Goal: Transaction & Acquisition: Subscribe to service/newsletter

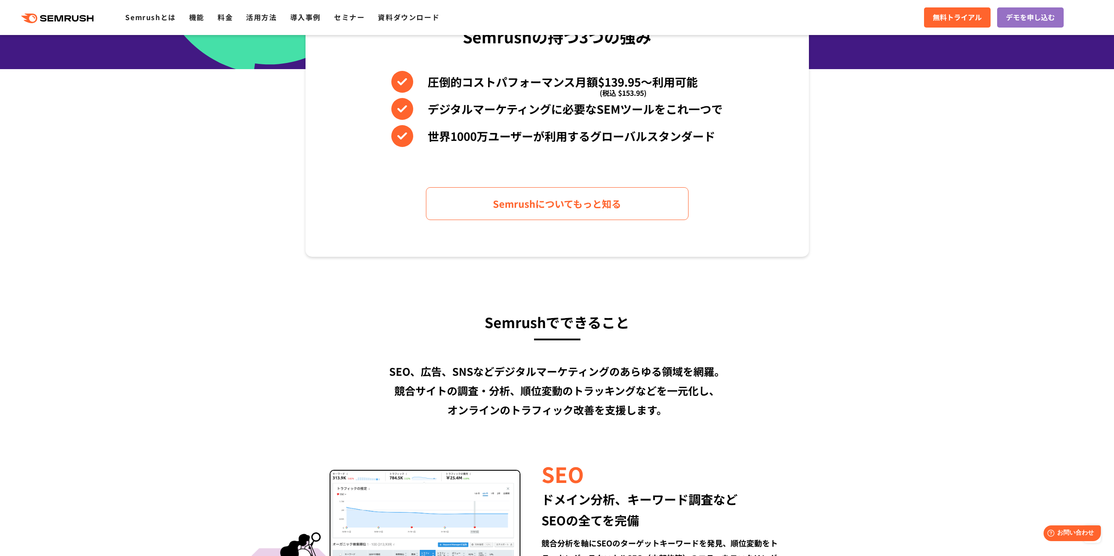
scroll to position [394, 0]
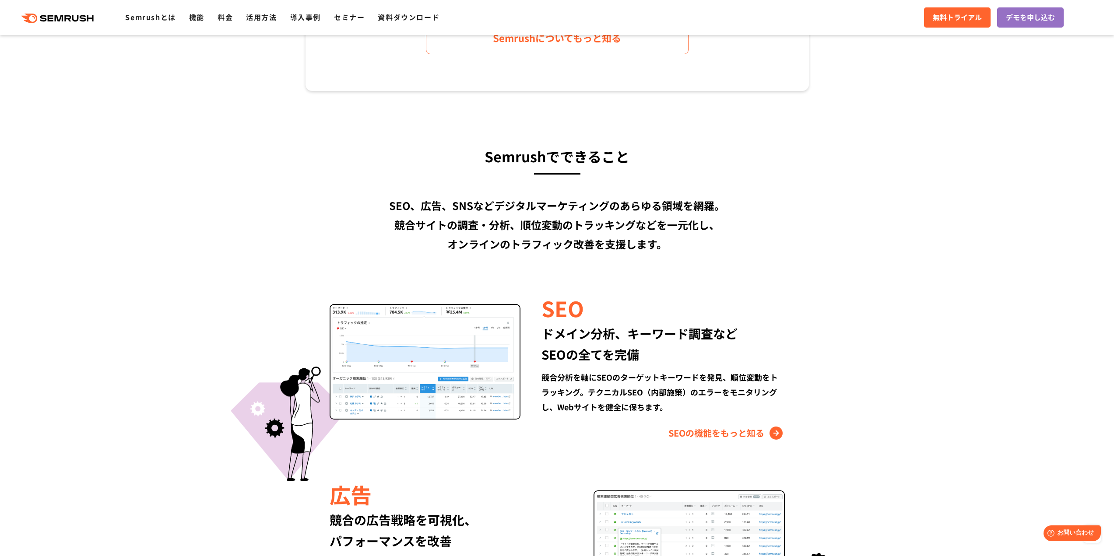
scroll to position [613, 0]
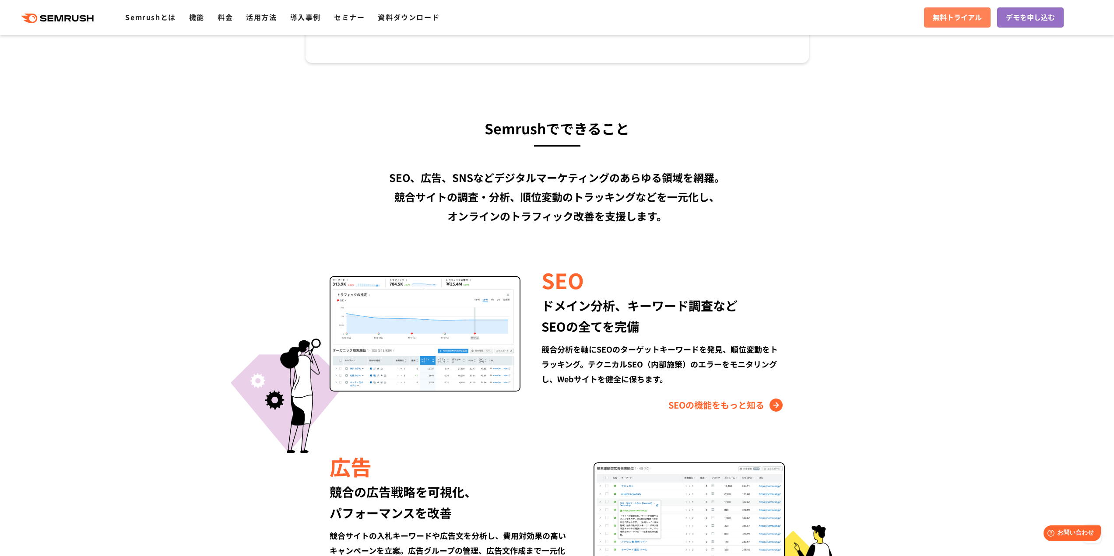
click at [942, 13] on span "無料トライアル" at bounding box center [957, 17] width 49 height 11
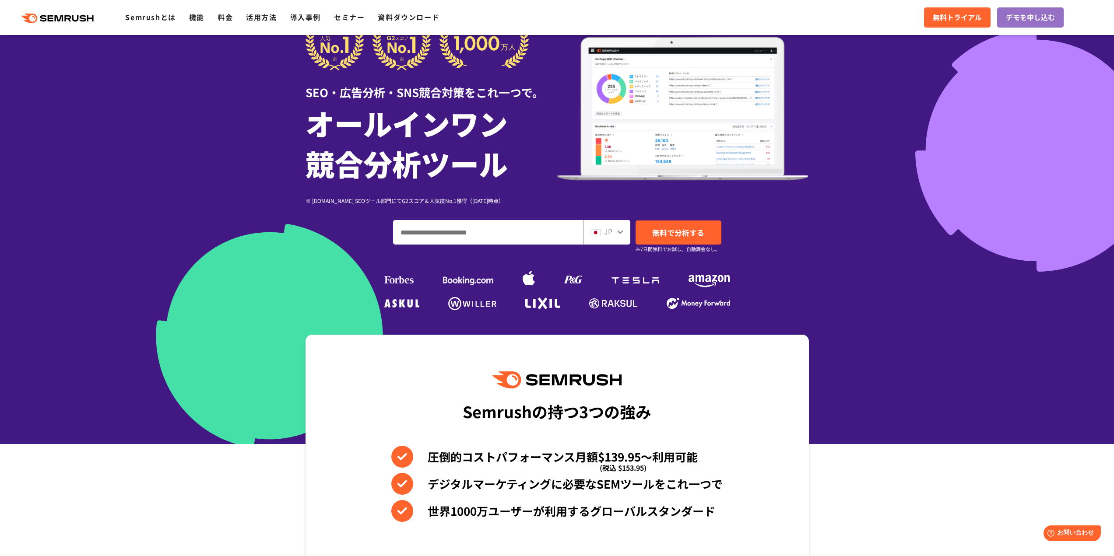
scroll to position [0, 0]
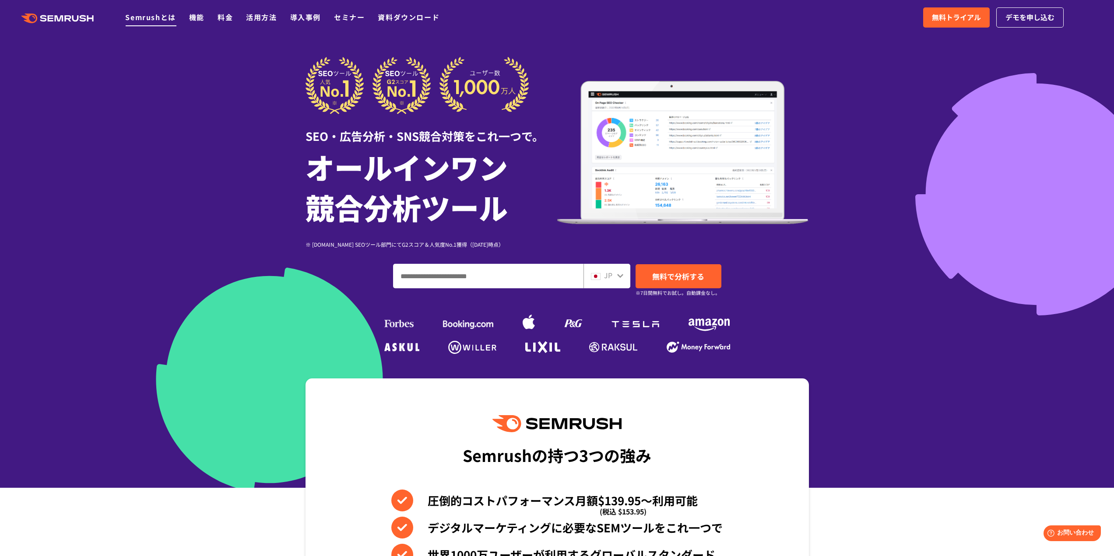
click at [169, 15] on link "Semrushとは" at bounding box center [150, 17] width 50 height 11
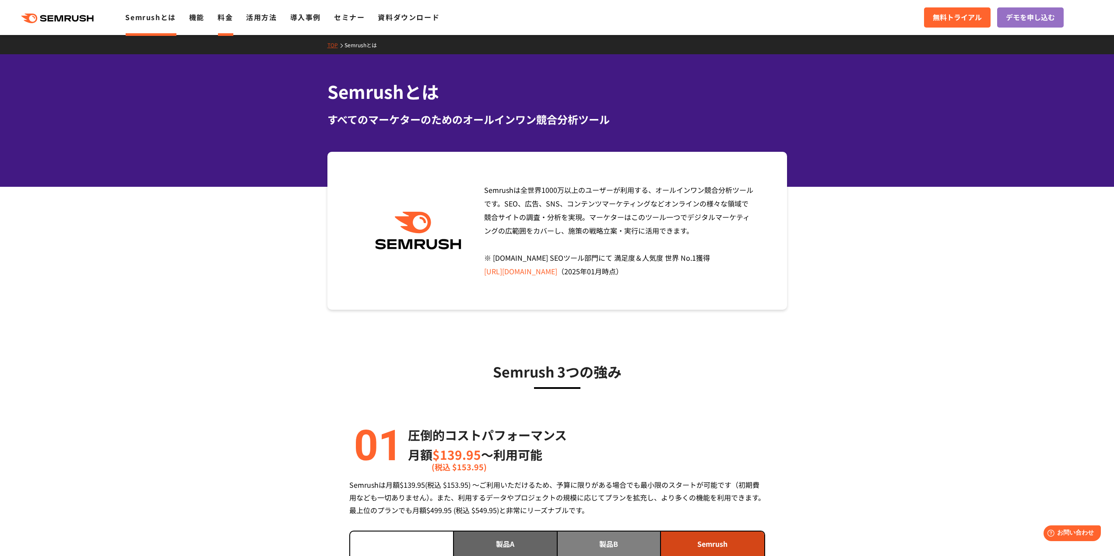
click at [222, 18] on link "料金" at bounding box center [225, 17] width 15 height 11
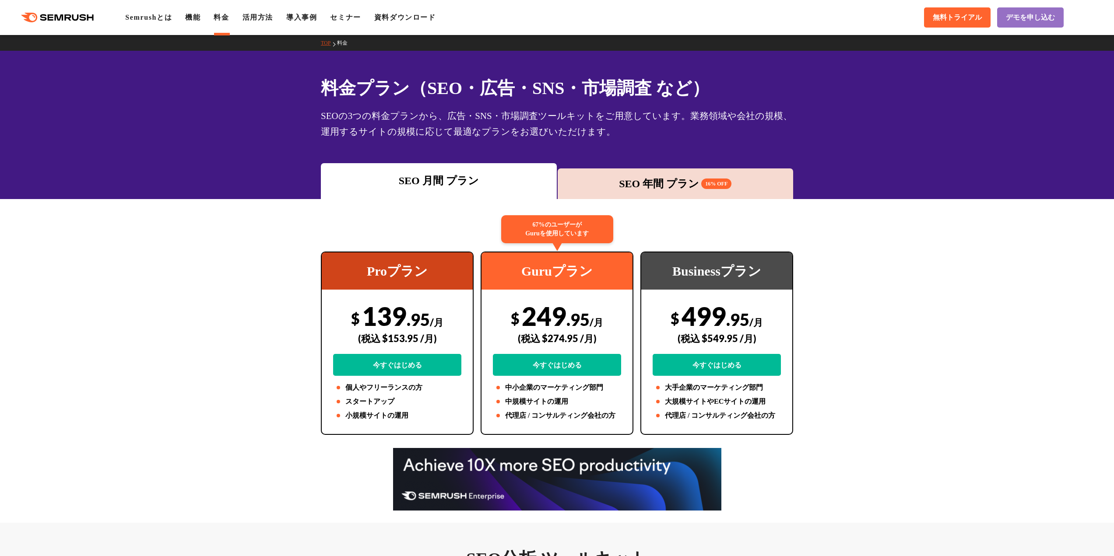
click at [709, 179] on div "SEO 年間 プラン 16% OFF" at bounding box center [675, 184] width 227 height 16
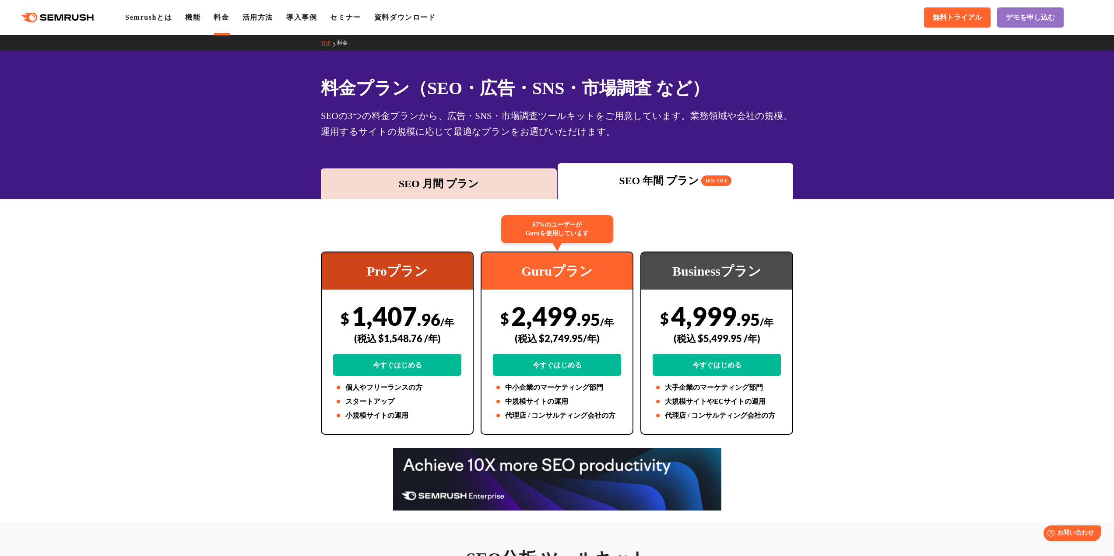
click at [415, 196] on div "SEO 月間 プラン" at bounding box center [439, 183] width 236 height 31
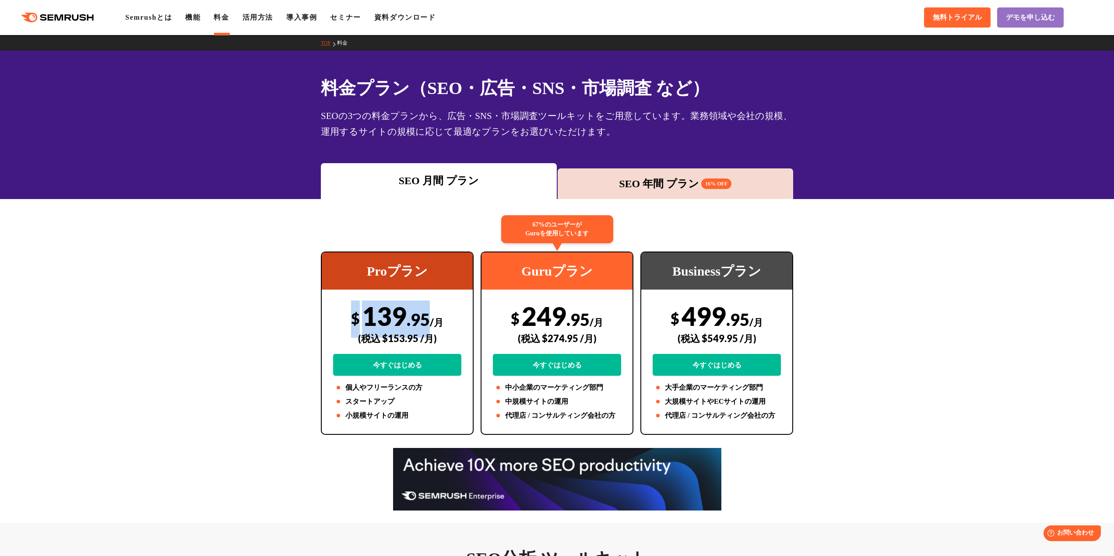
drag, startPoint x: 428, startPoint y: 322, endPoint x: 355, endPoint y: 321, distance: 72.2
click at [355, 321] on div "$ 139 .95 /月 (税込 $153.95 /月) 今すぐはじめる" at bounding box center [397, 338] width 128 height 75
copy div "$ 139 .95"
